Goal: Information Seeking & Learning: Learn about a topic

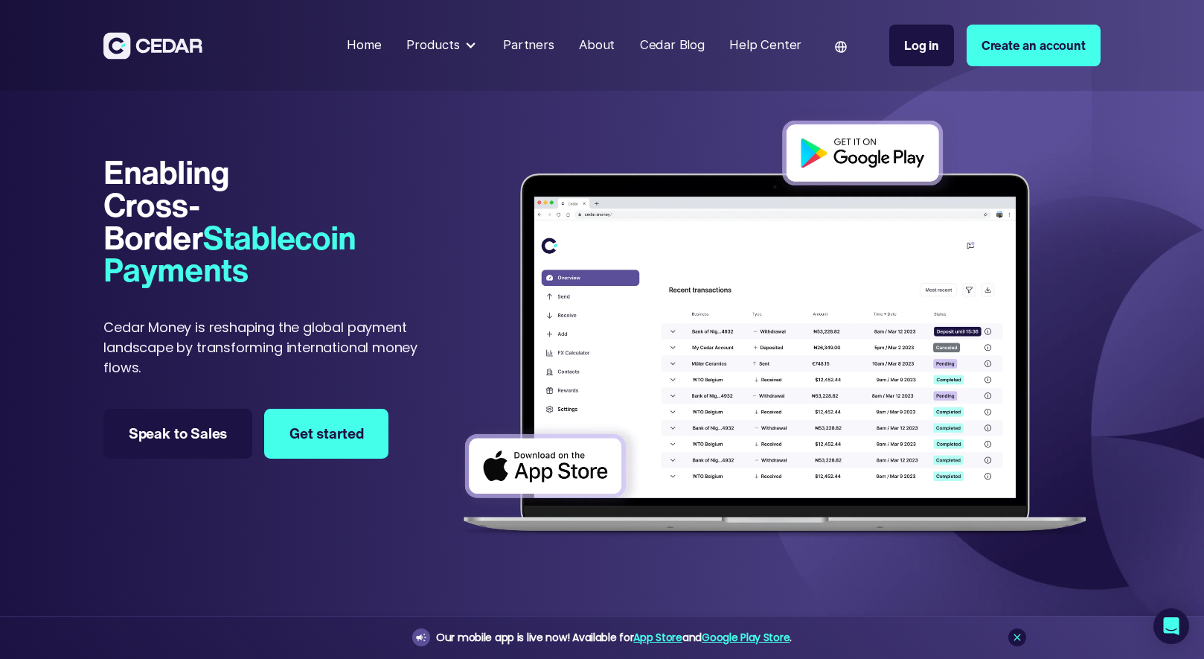
scroll to position [22, 0]
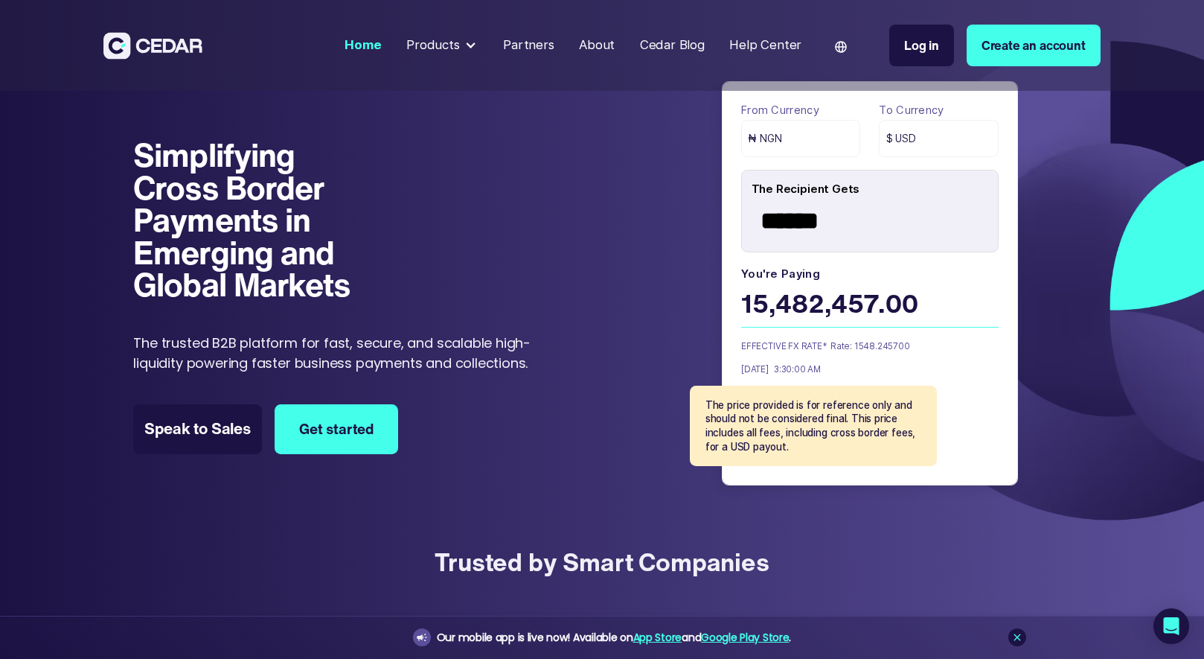
scroll to position [45, 0]
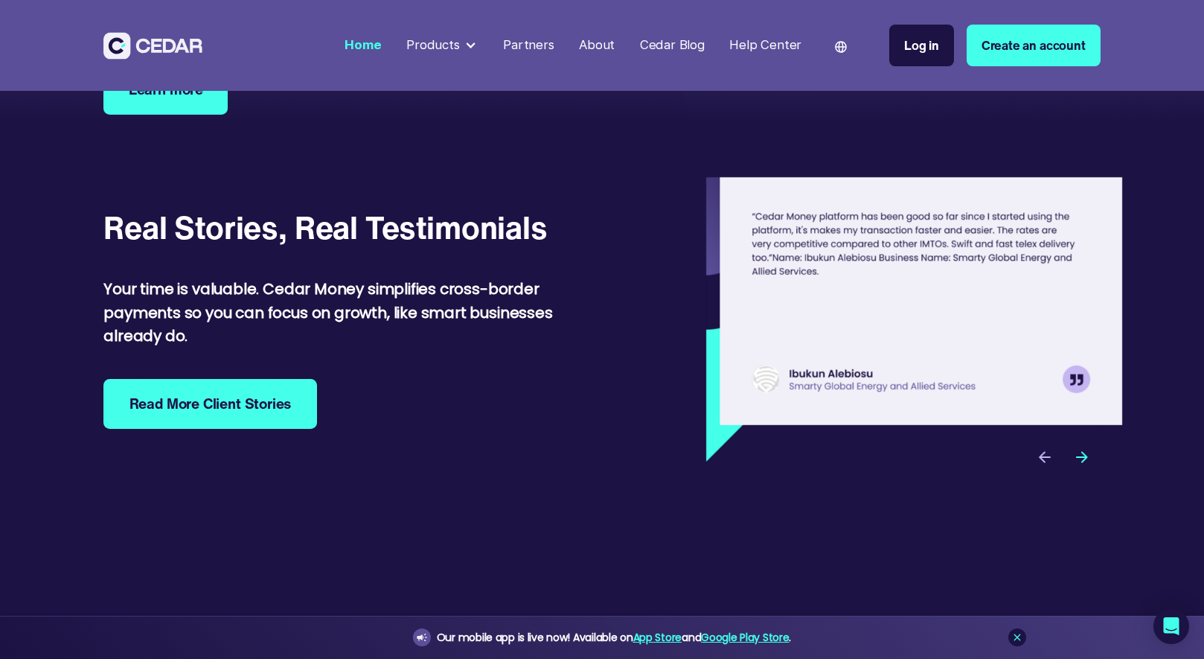
scroll to position [4841, 0]
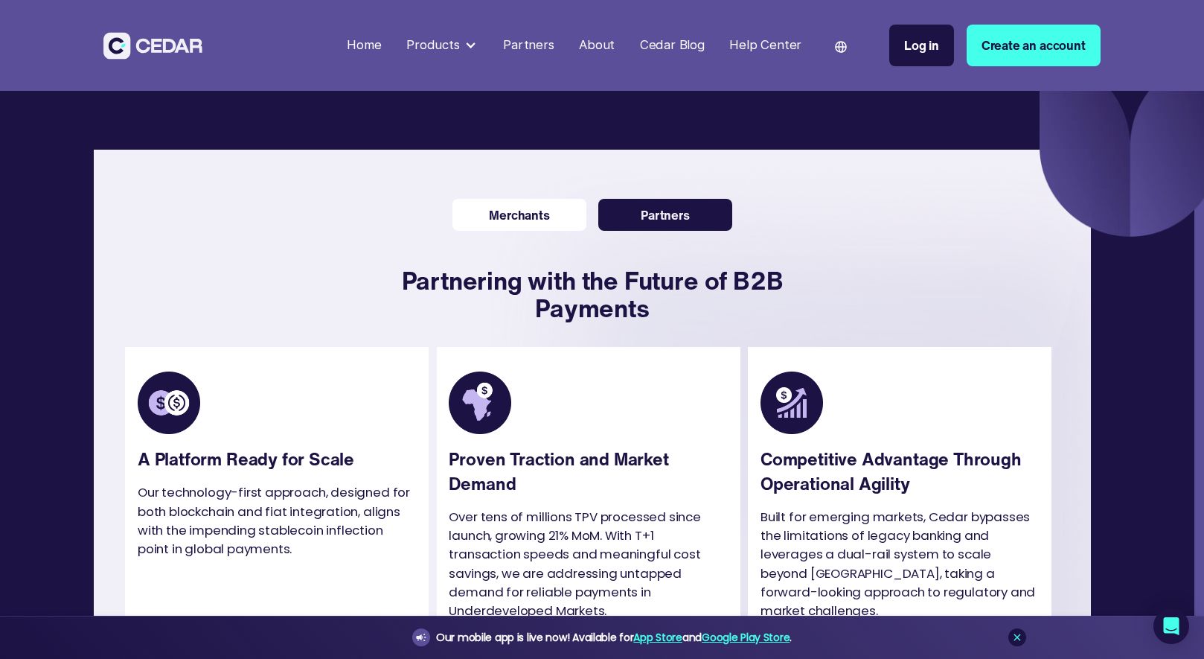
scroll to position [2847, 0]
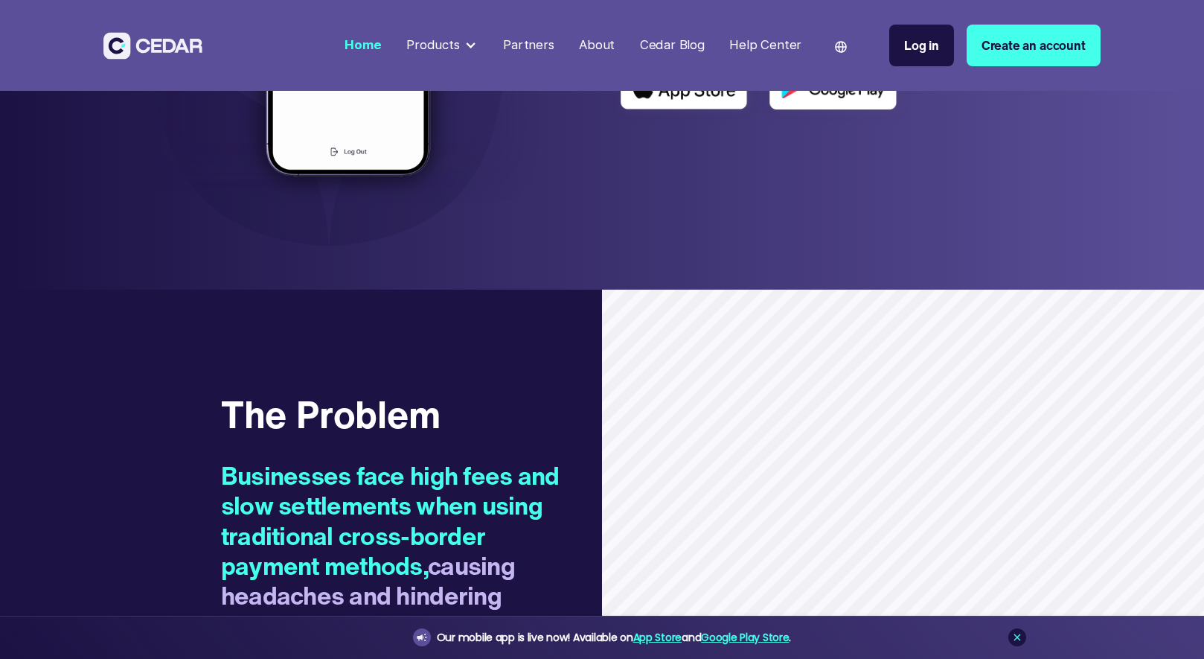
scroll to position [1068, 0]
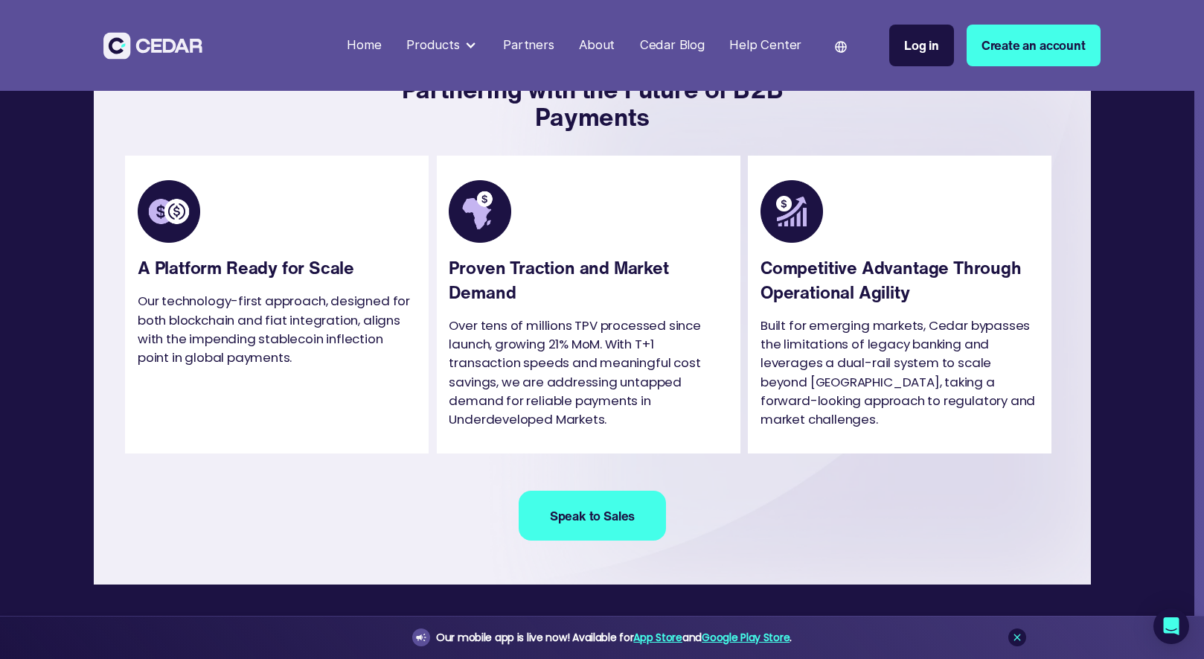
scroll to position [2845, 0]
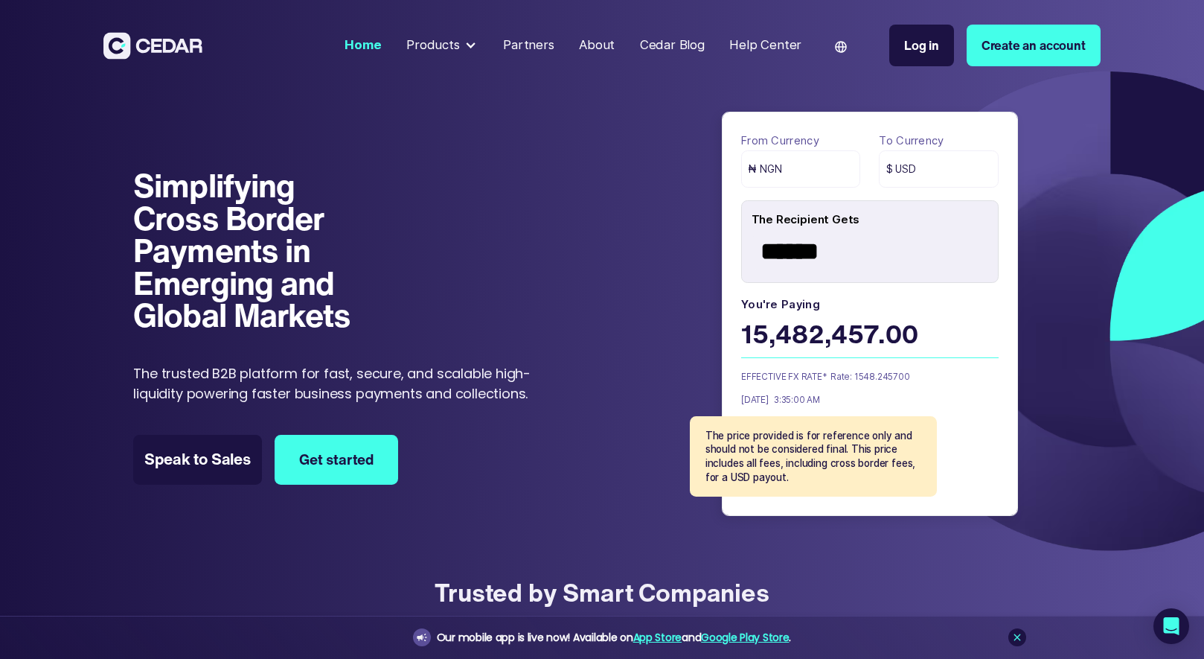
click at [470, 46] on div at bounding box center [470, 45] width 13 height 13
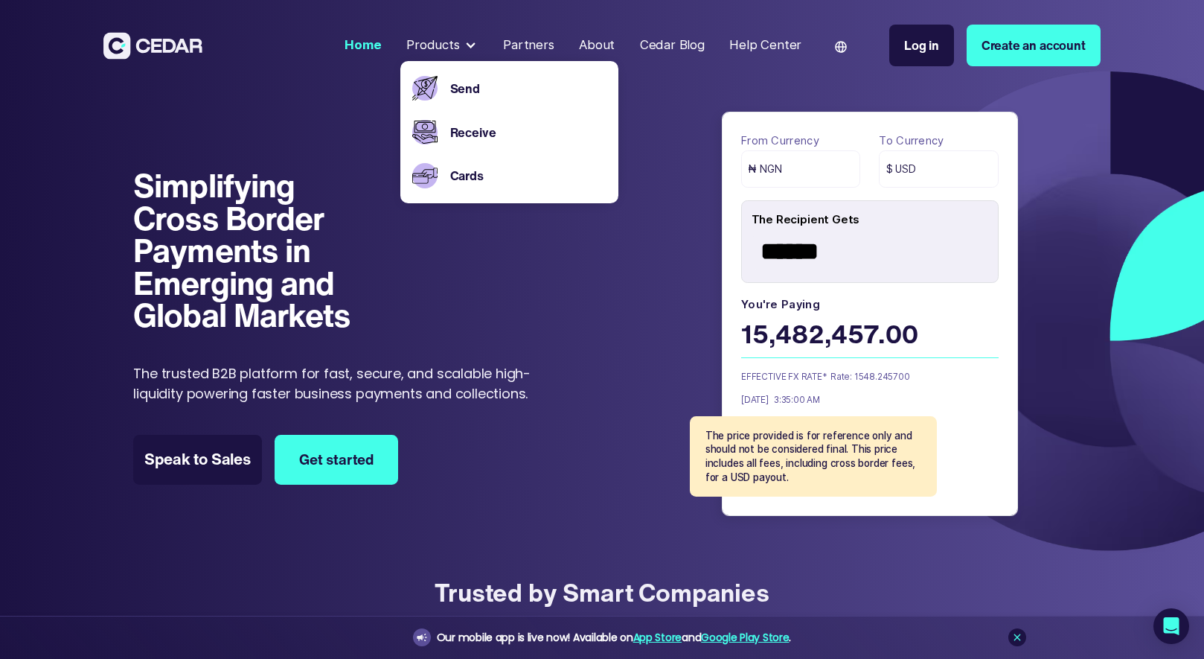
click at [470, 47] on div at bounding box center [470, 45] width 13 height 13
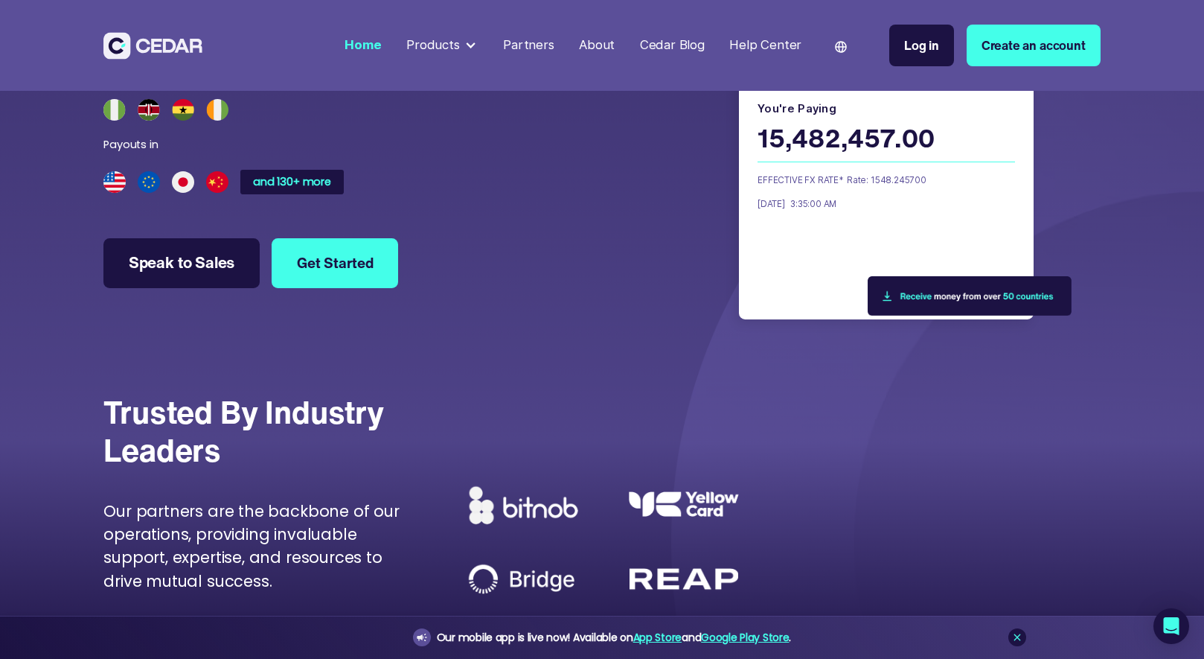
scroll to position [4062, 0]
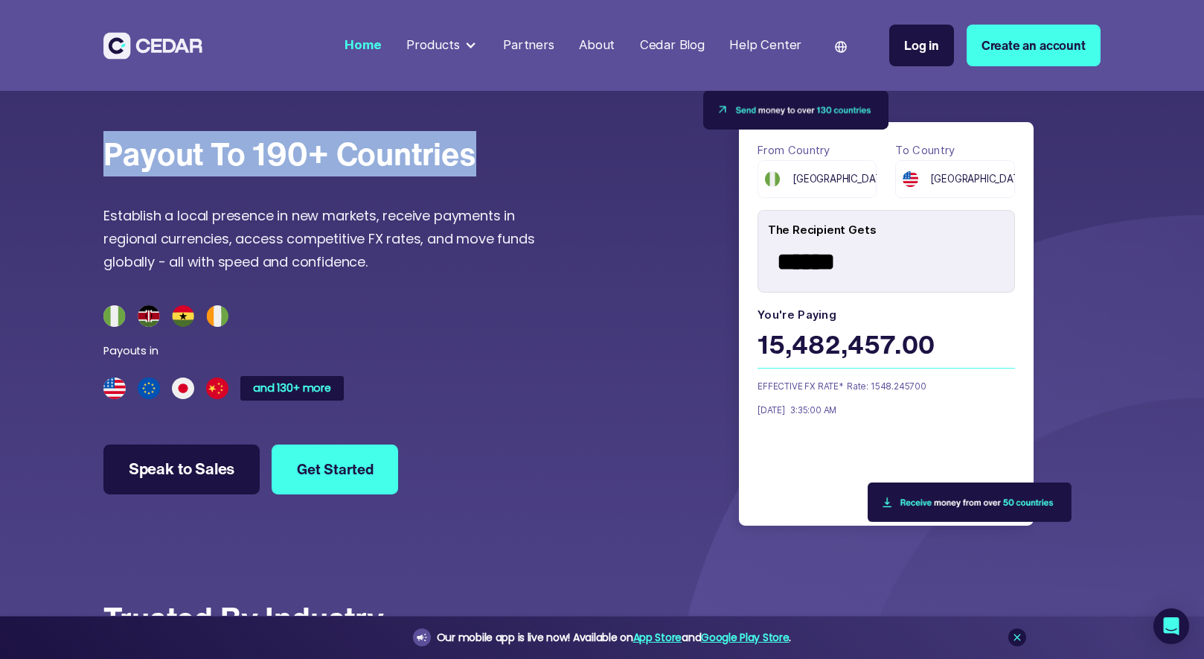
drag, startPoint x: 496, startPoint y: 179, endPoint x: 93, endPoint y: 188, distance: 403.5
click at [92, 188] on section "1 Create an account Create a Cedar account and verify your identity to protect …" at bounding box center [602, 119] width 1204 height 2403
copy div "Payout to 190+ countries"
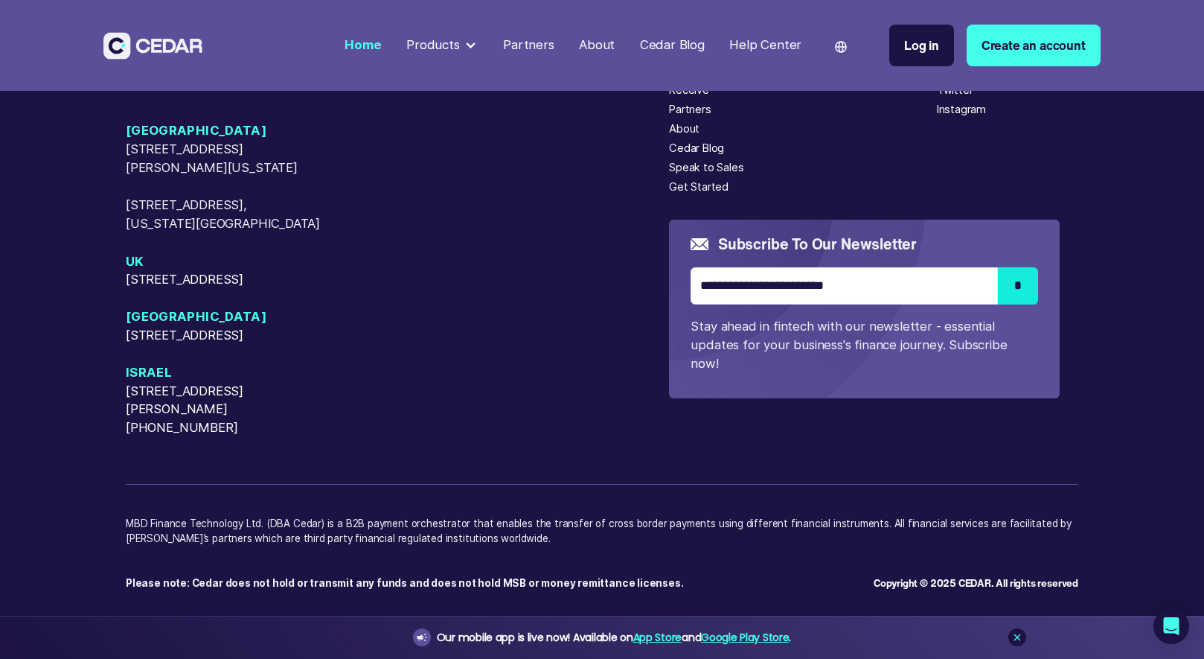
scroll to position [6666, 0]
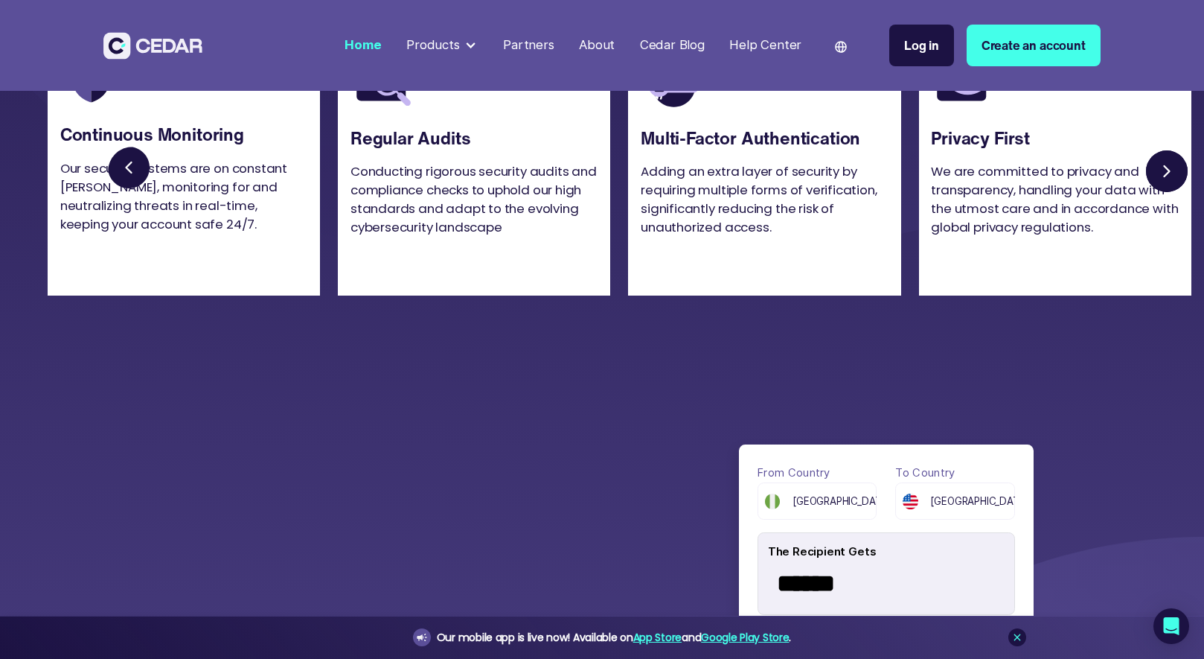
scroll to position [3817, 0]
